Goal: Communication & Community: Ask a question

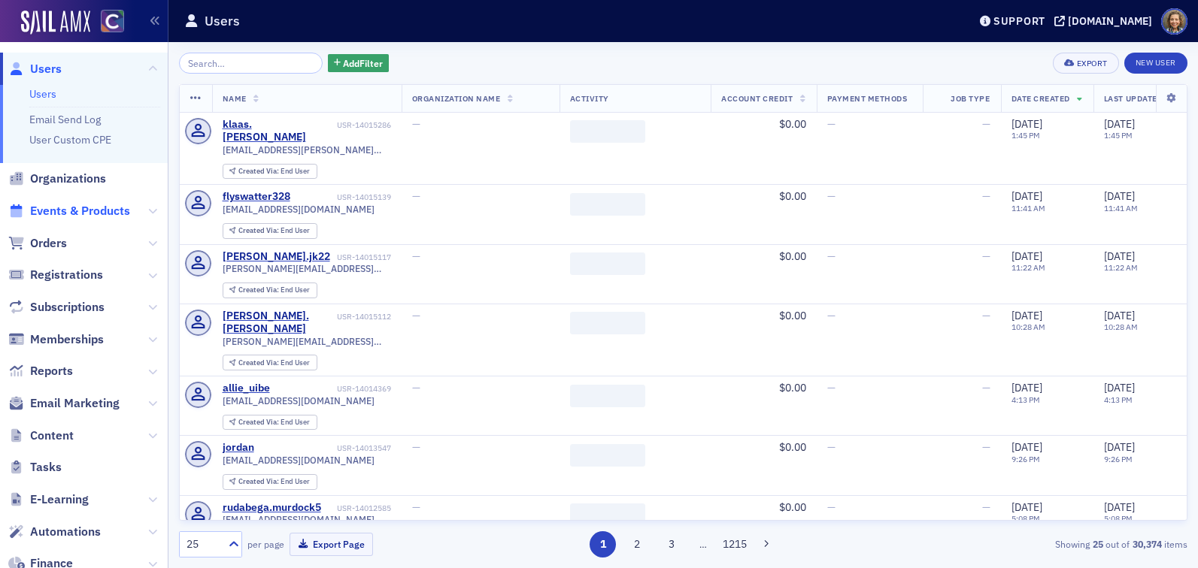
click at [53, 218] on span "Events & Products" at bounding box center [80, 211] width 100 height 17
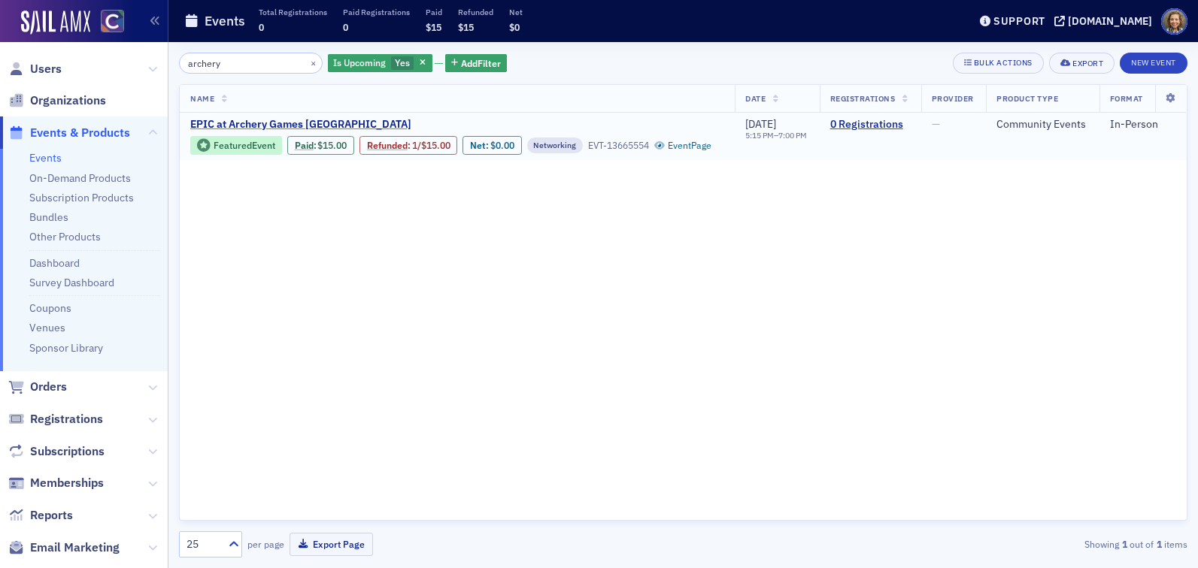
type input "archery"
click at [265, 123] on span "EPIC at Archery Games Denver" at bounding box center [316, 125] width 253 height 14
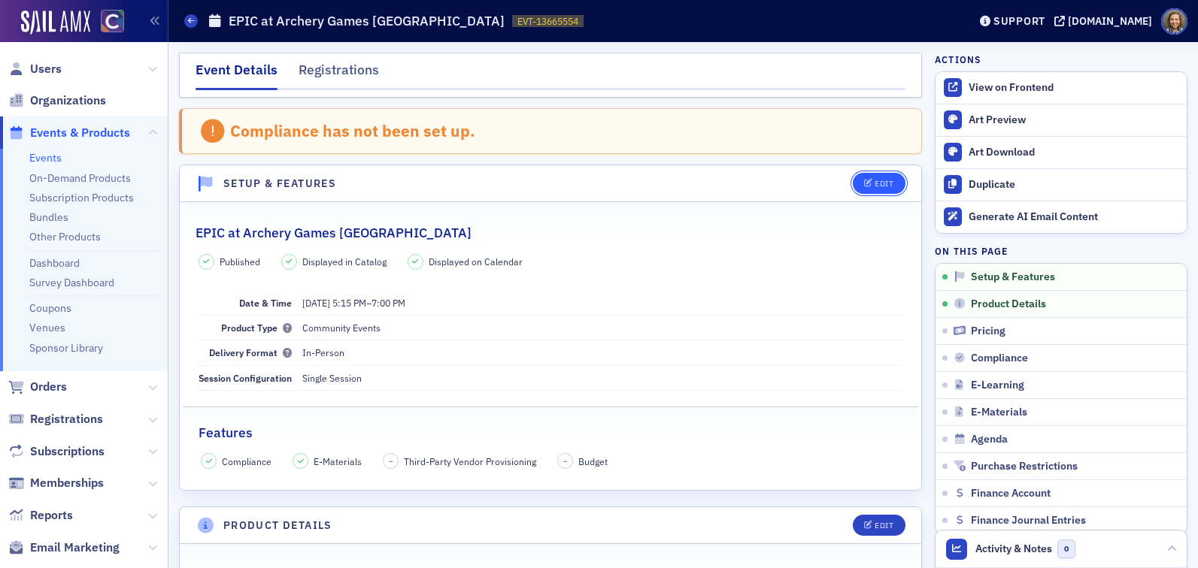
click at [882, 182] on div "Edit" at bounding box center [884, 184] width 19 height 8
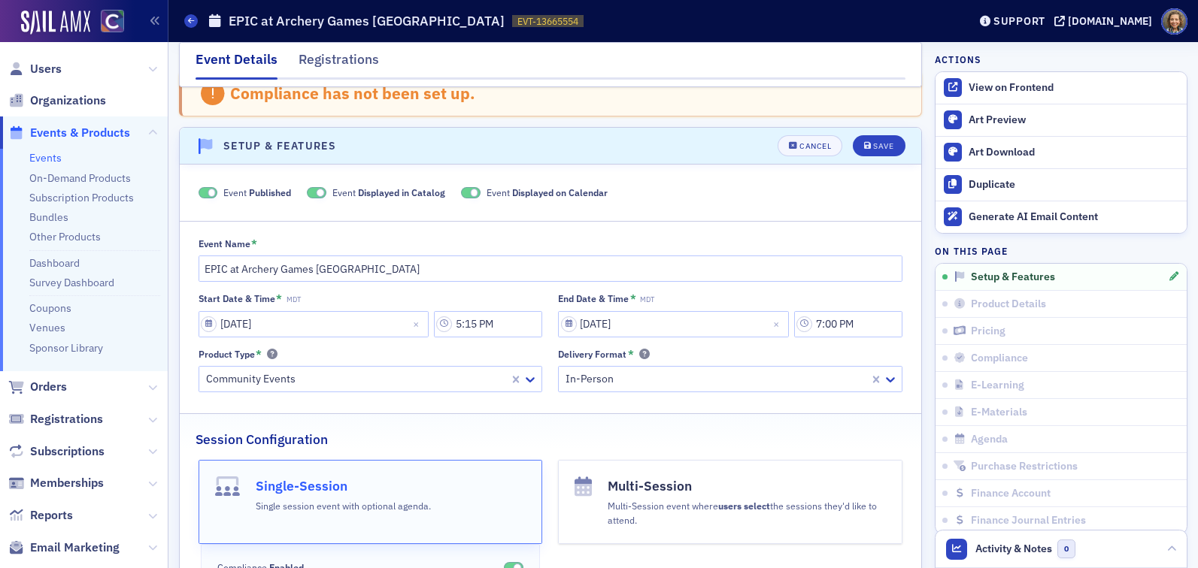
scroll to position [77, 0]
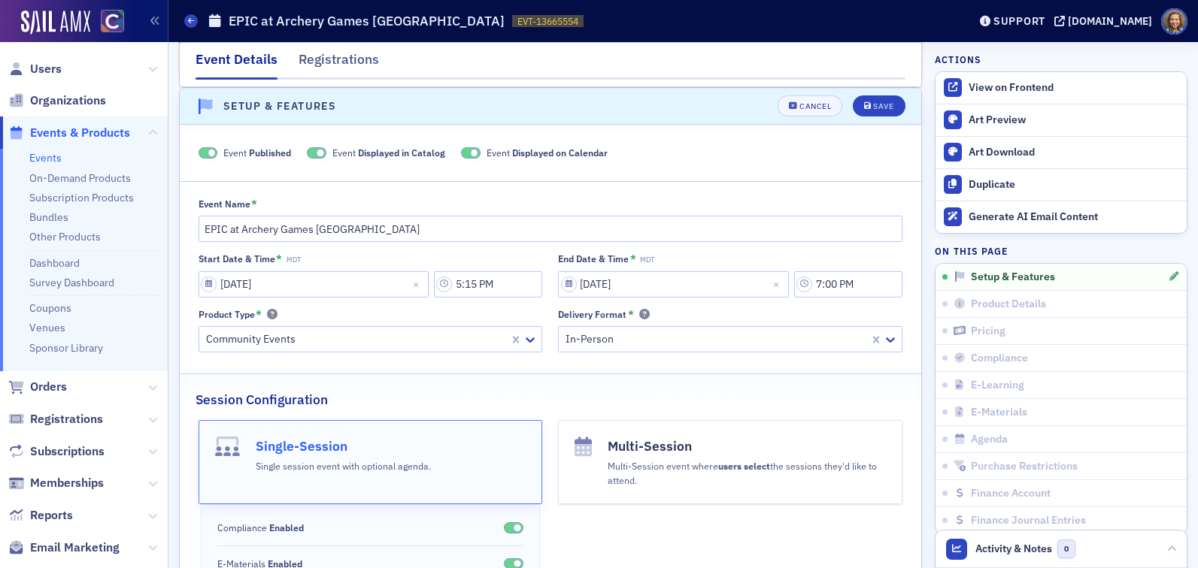
click at [211, 153] on span at bounding box center [212, 153] width 8 height 8
click at [880, 95] on button "Save" at bounding box center [879, 105] width 52 height 21
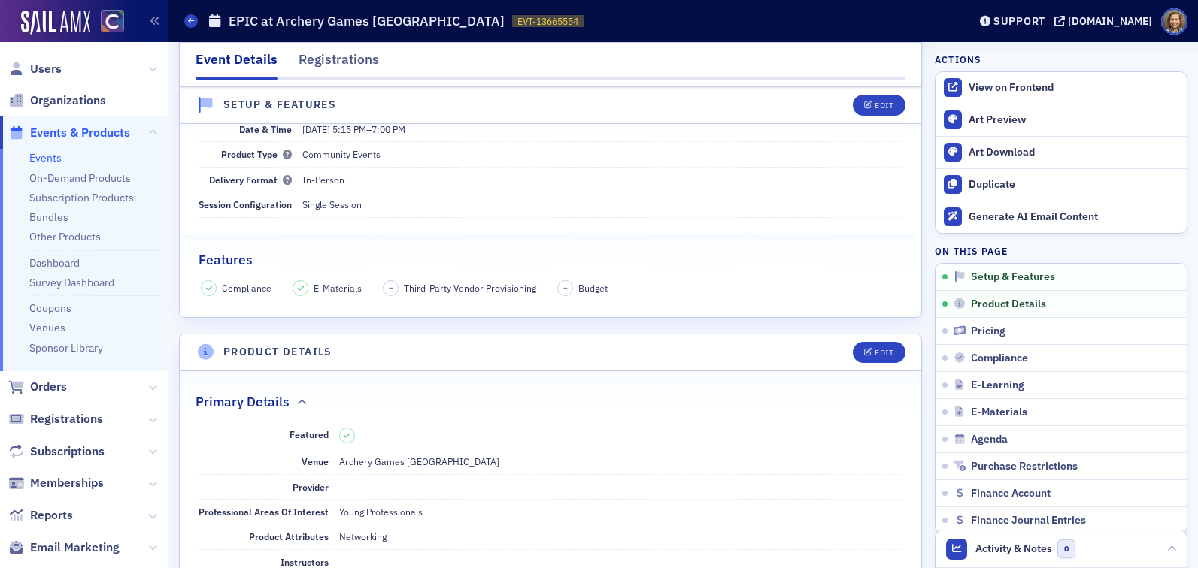
scroll to position [0, 0]
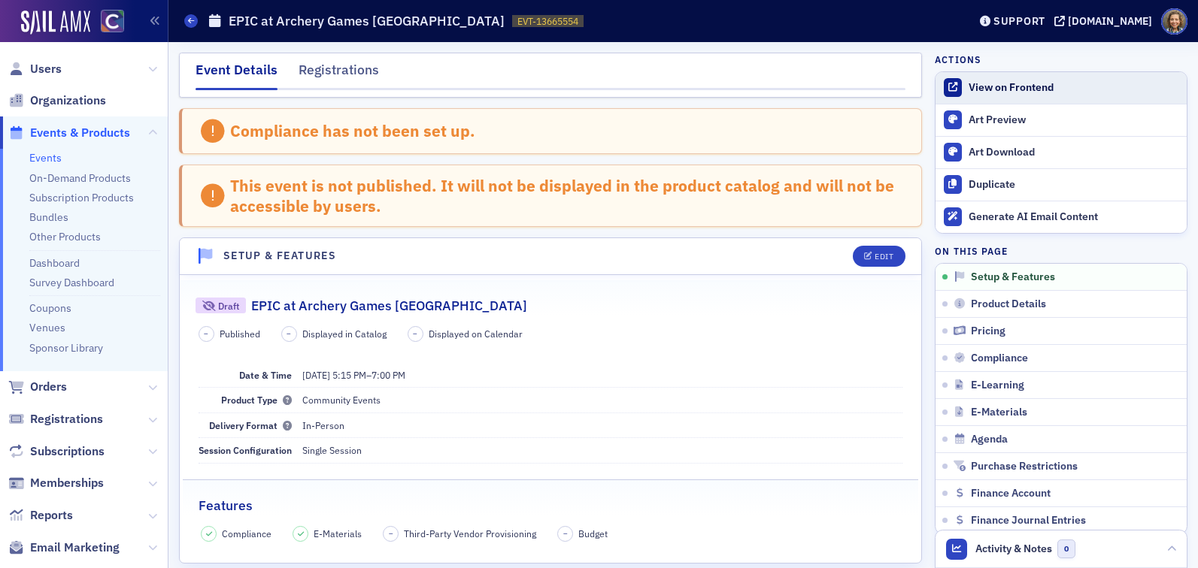
click at [1039, 88] on div "View on Frontend" at bounding box center [1074, 88] width 211 height 14
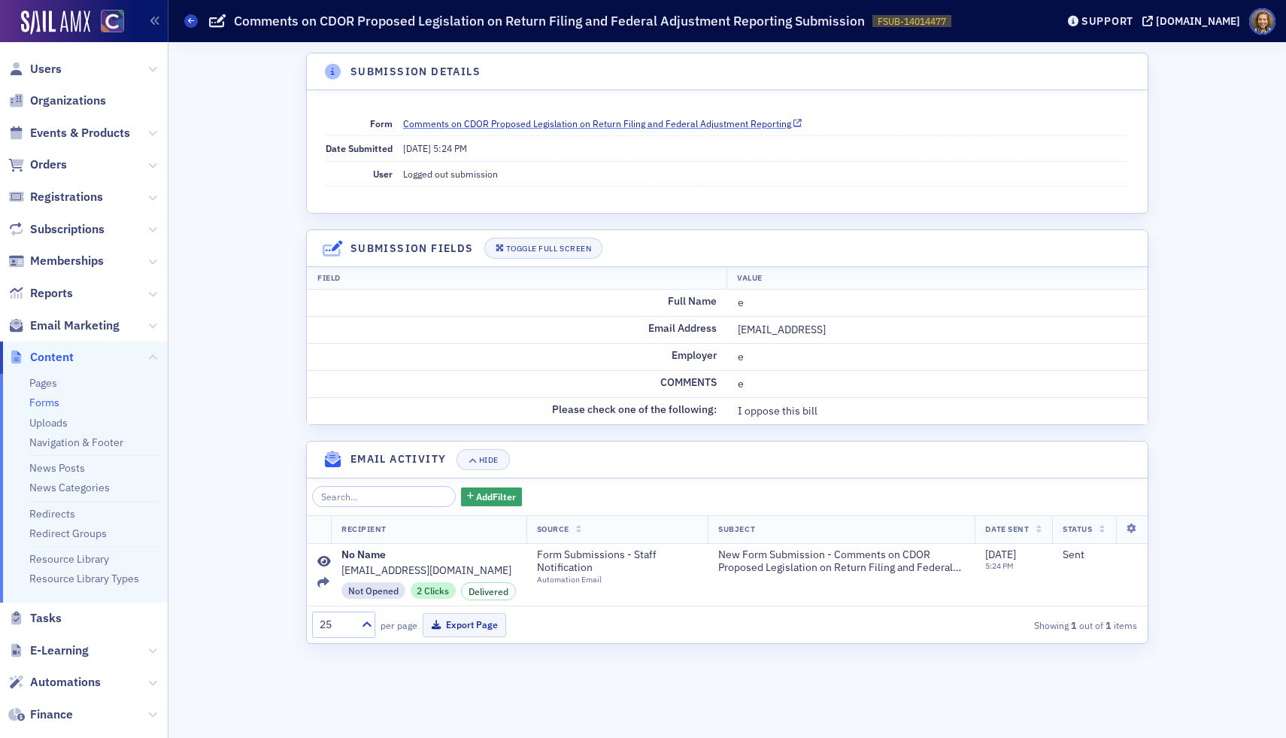
click at [594, 123] on link "Comments on CDOR Proposed Legislation on Return Filing and Federal Adjustment R…" at bounding box center [602, 124] width 399 height 14
drag, startPoint x: 808, startPoint y: 121, endPoint x: 461, endPoint y: 129, distance: 347.5
click at [461, 129] on dd "Comments on CDOR Proposed Legislation on Return Filing and Federal Adjustment R…" at bounding box center [766, 123] width 726 height 24
copy link "CDOR Proposed Legislation on Return Filing and Federal Adjustment Reporting"
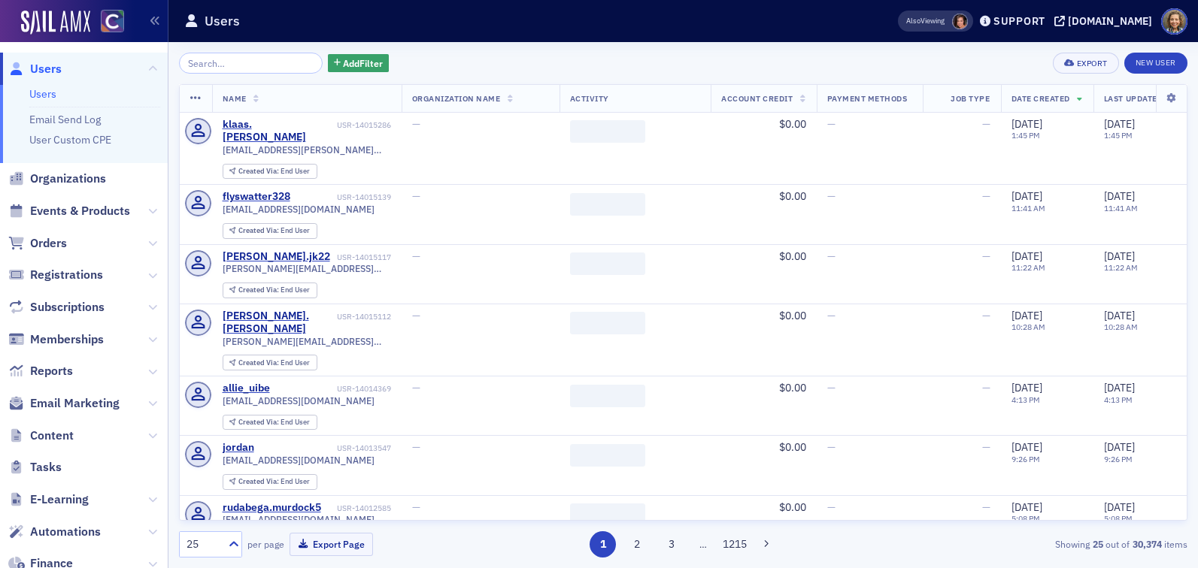
click at [79, 201] on span "Events & Products" at bounding box center [84, 212] width 168 height 32
click at [89, 210] on span "Events & Products" at bounding box center [80, 211] width 100 height 17
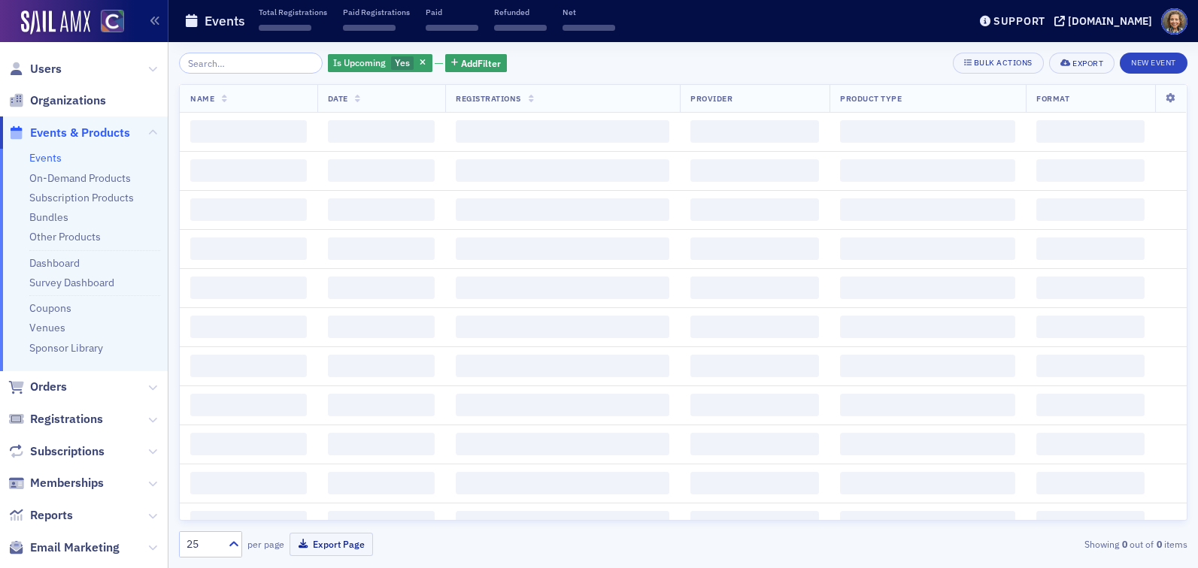
click at [257, 60] on input "search" at bounding box center [251, 63] width 144 height 21
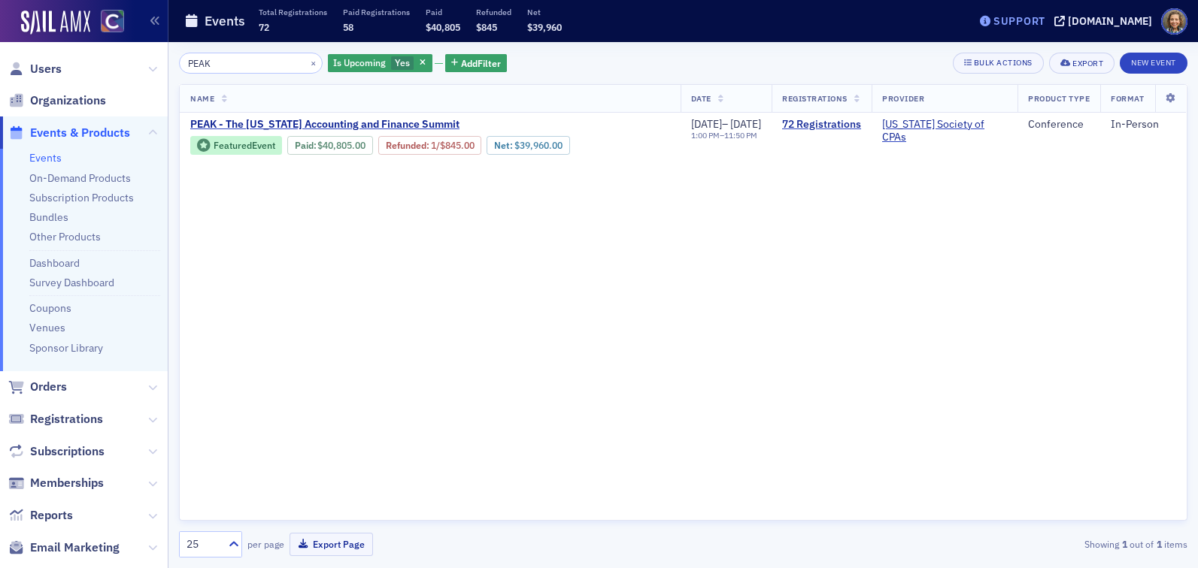
type input "PEAK"
click at [1045, 22] on div "Support" at bounding box center [1019, 21] width 52 height 14
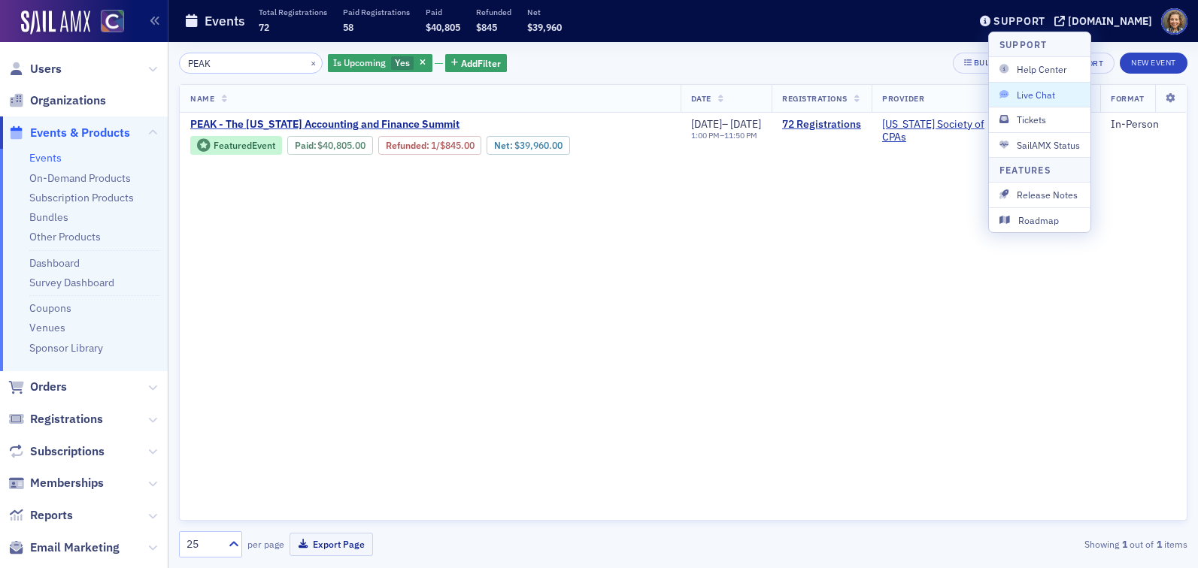
click at [1036, 88] on span "Live Chat" at bounding box center [1039, 95] width 80 height 14
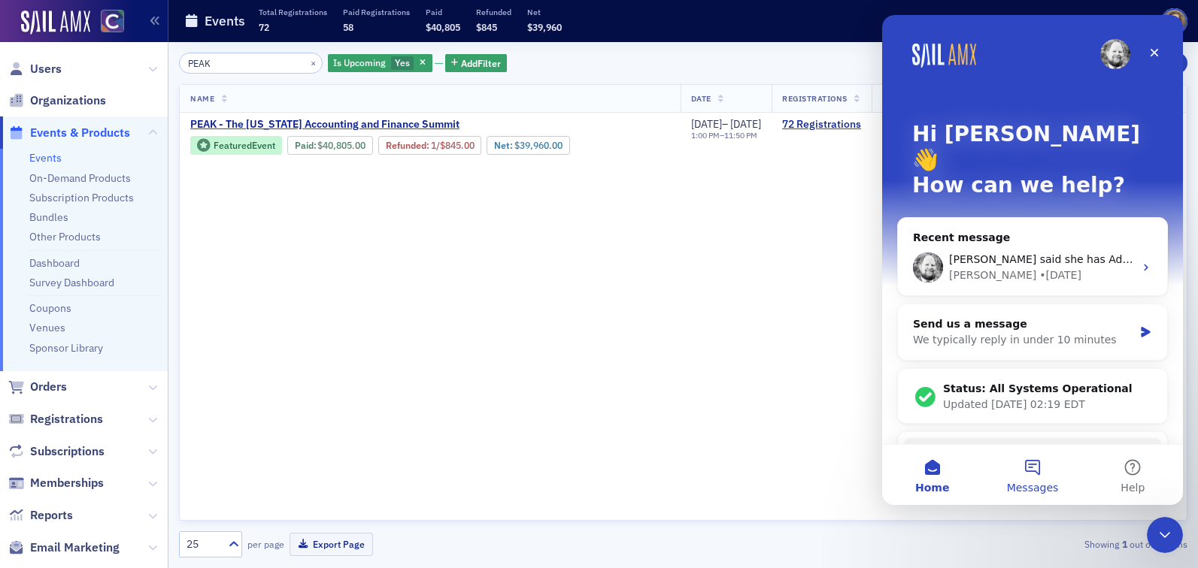
click at [1042, 458] on button "Messages" at bounding box center [1032, 475] width 100 height 60
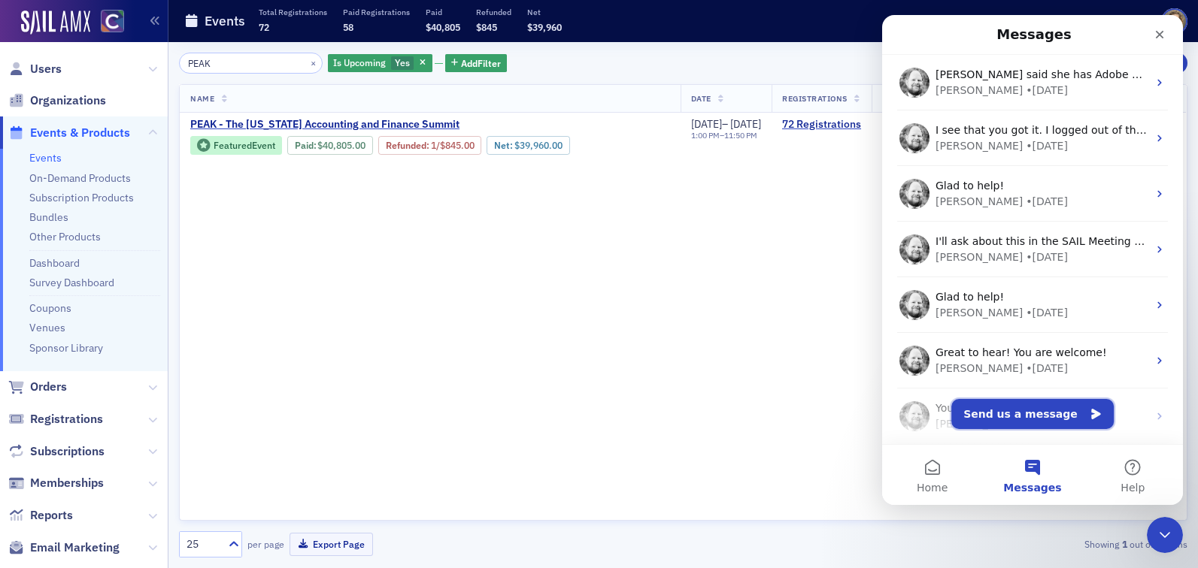
click at [1011, 408] on button "Send us a message" at bounding box center [1032, 414] width 162 height 30
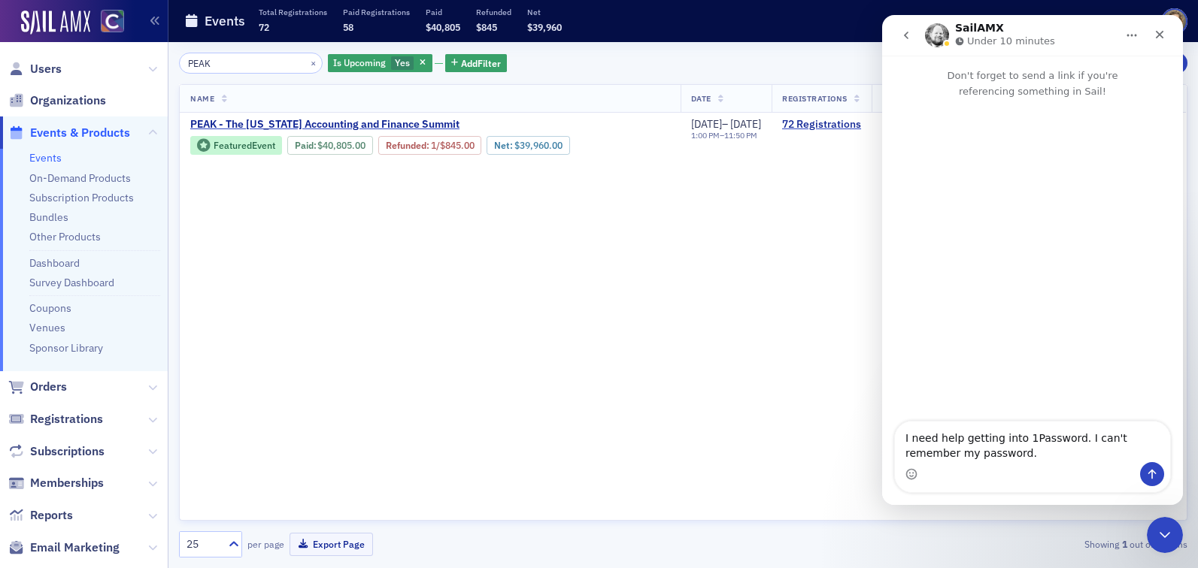
type textarea "I need help getting into 1Password. I can't remember my password."
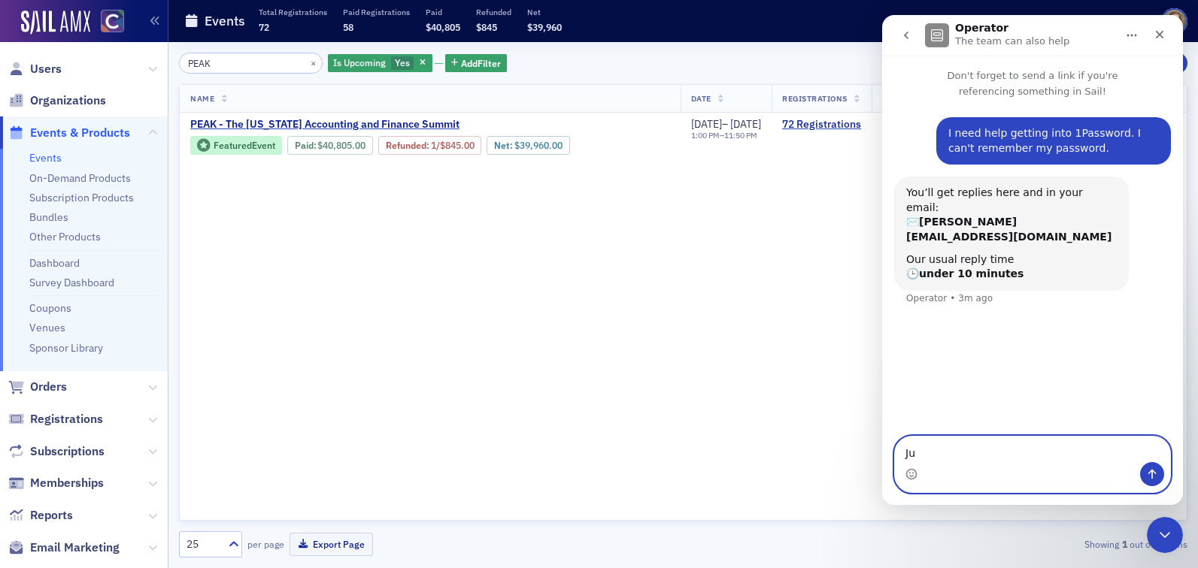
type textarea "J"
click at [957, 476] on icon "Upload attachment" at bounding box center [959, 474] width 11 height 8
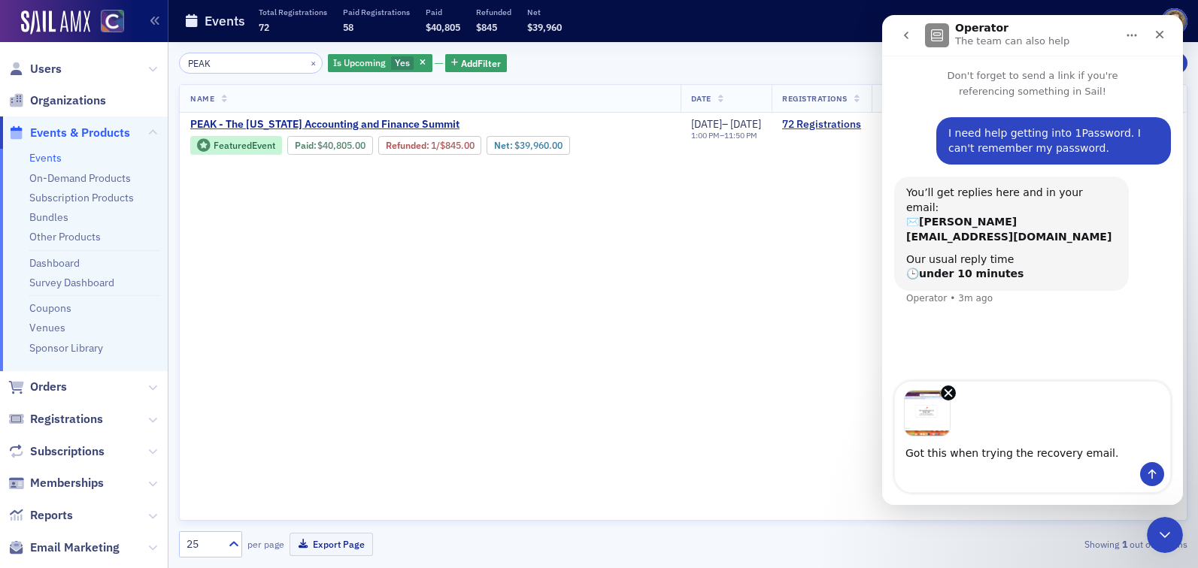
type textarea "Got this when trying the recovery email."
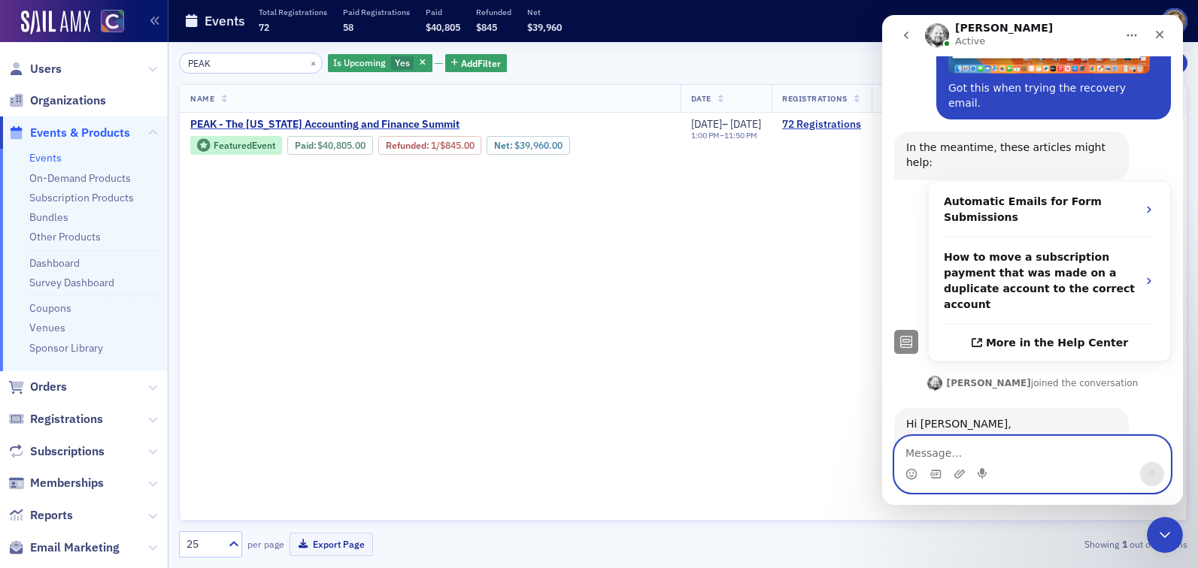
scroll to position [381, 0]
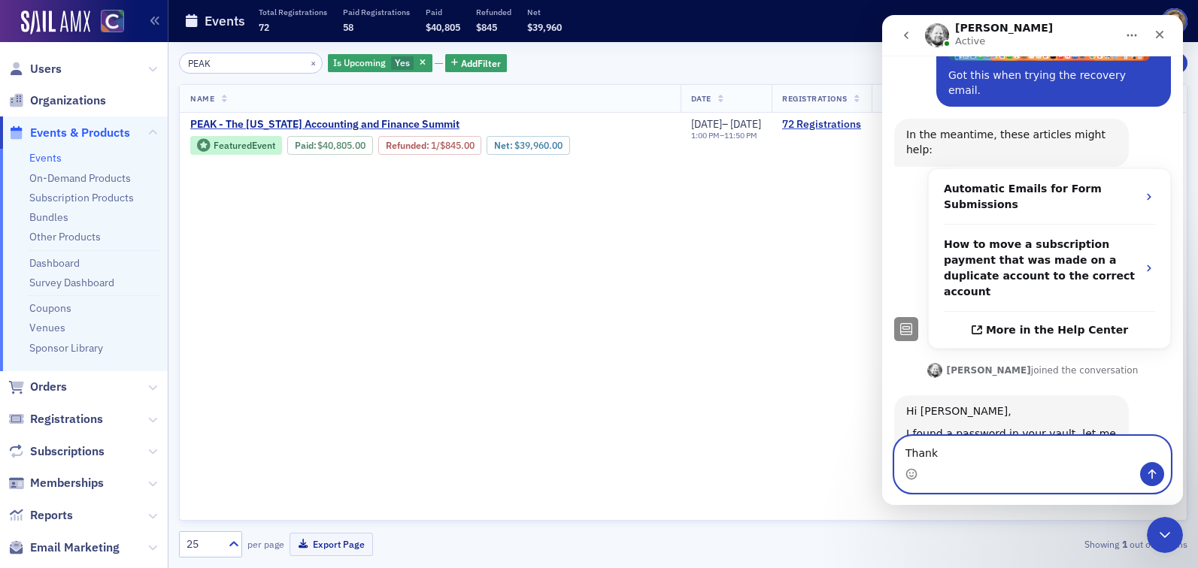
type textarea "Thanks"
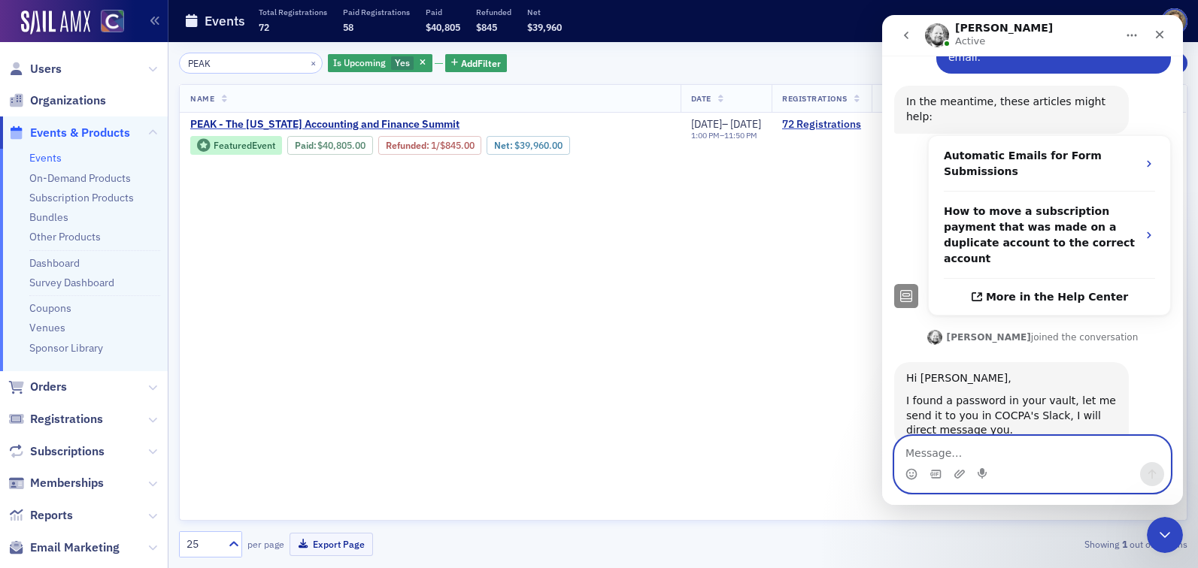
scroll to position [426, 0]
